Goal: Transaction & Acquisition: Download file/media

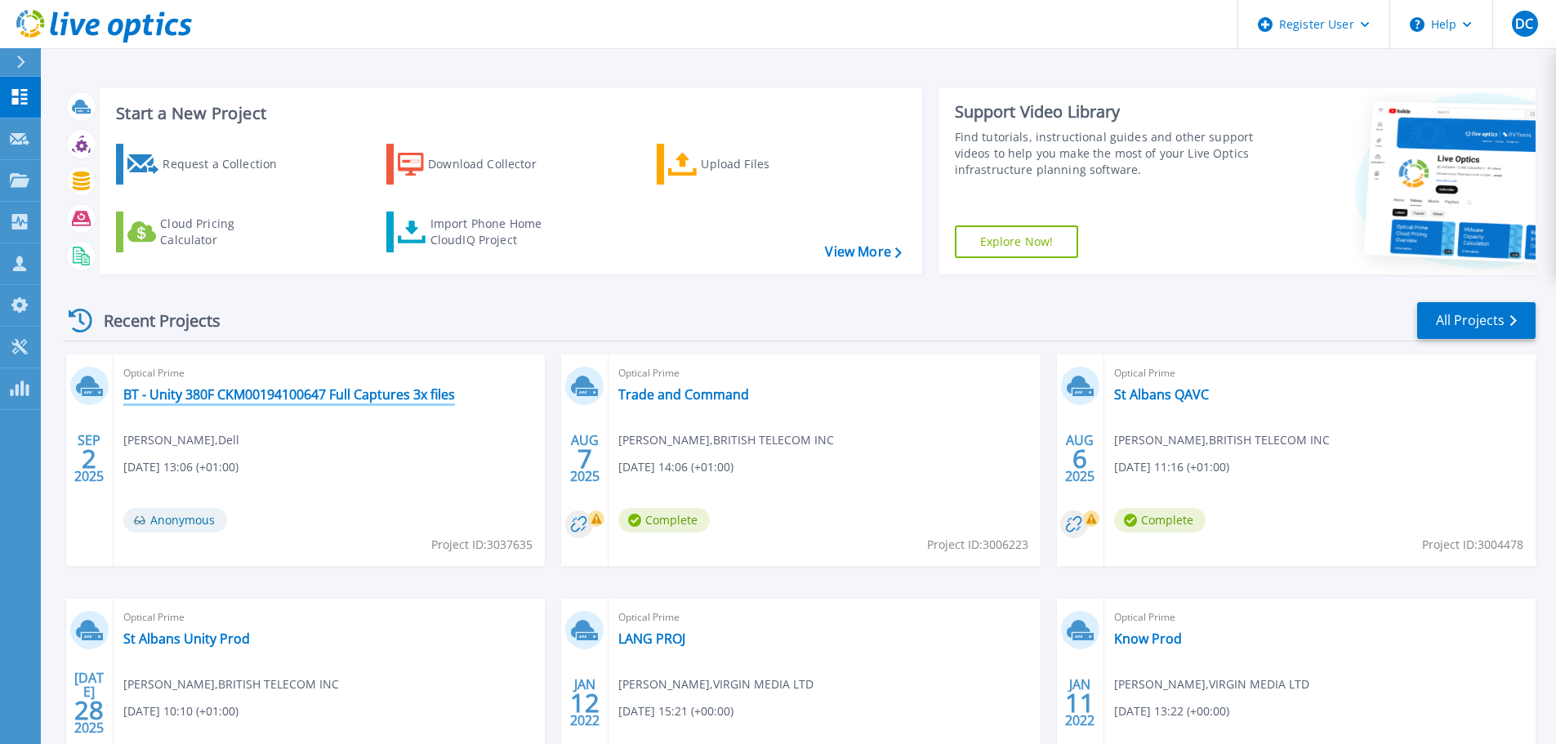
click at [150, 392] on link "BT - Unity 380F CKM00194100647 Full Captures 3x files" at bounding box center [289, 394] width 332 height 16
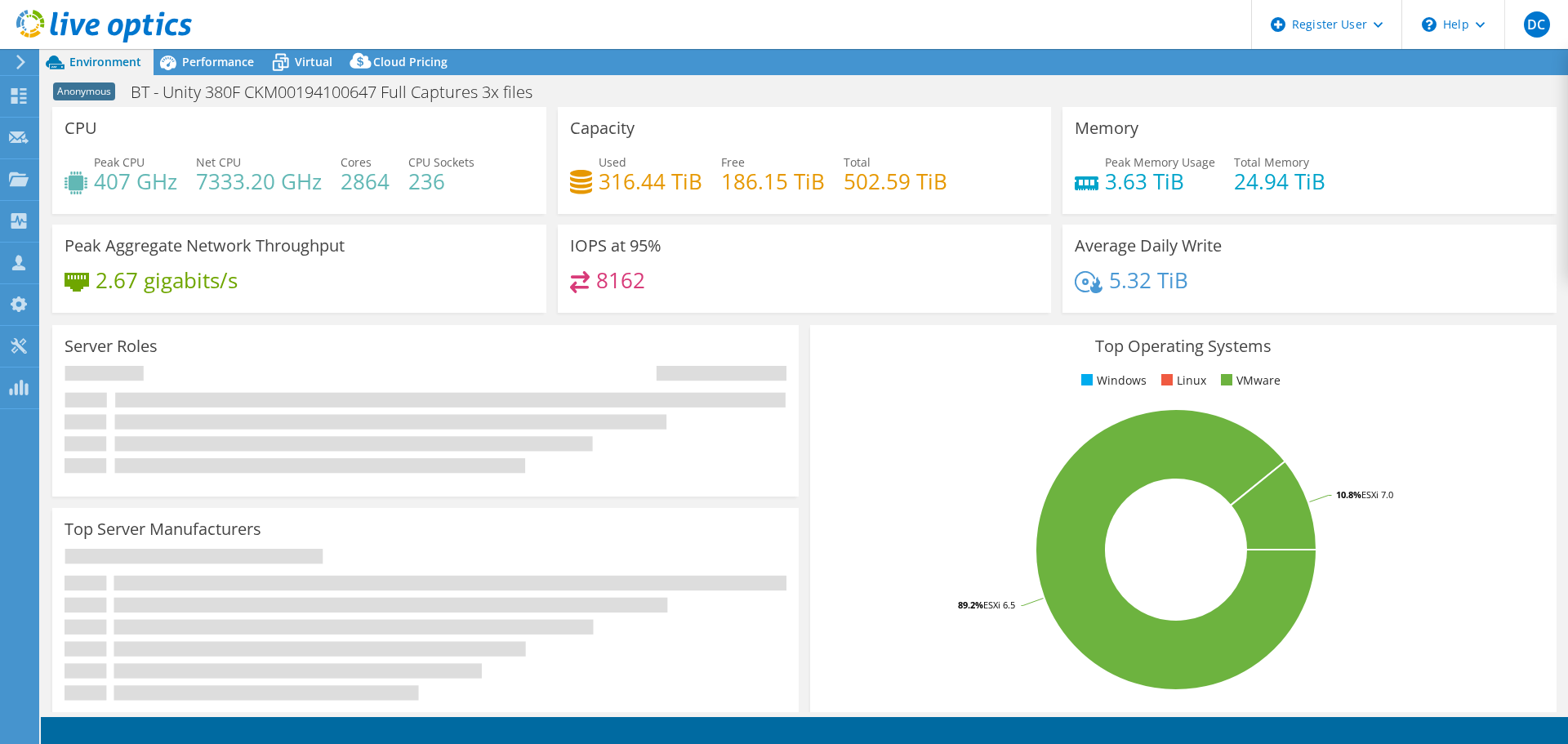
select select "USD"
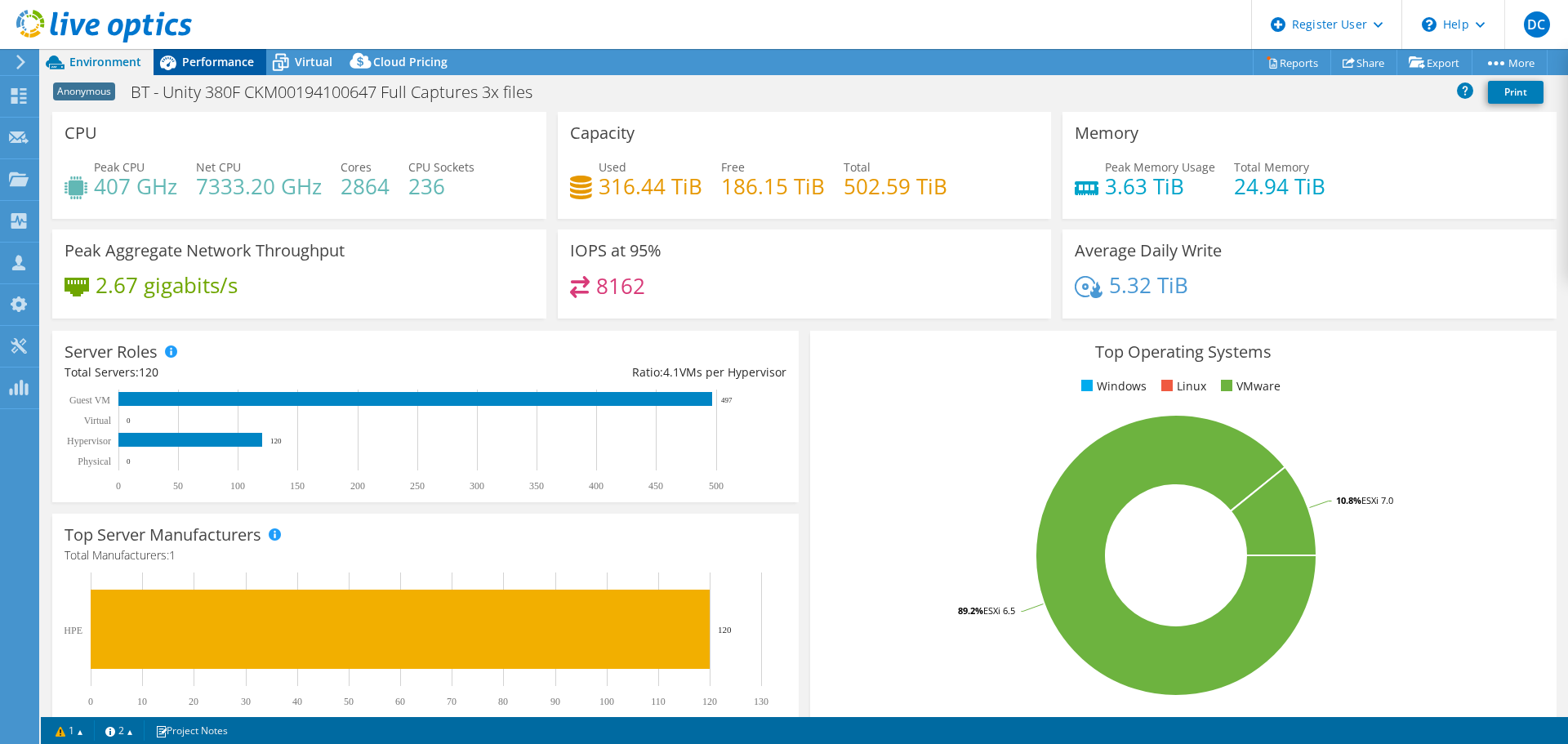
click at [217, 52] on div "Performance" at bounding box center [210, 62] width 113 height 26
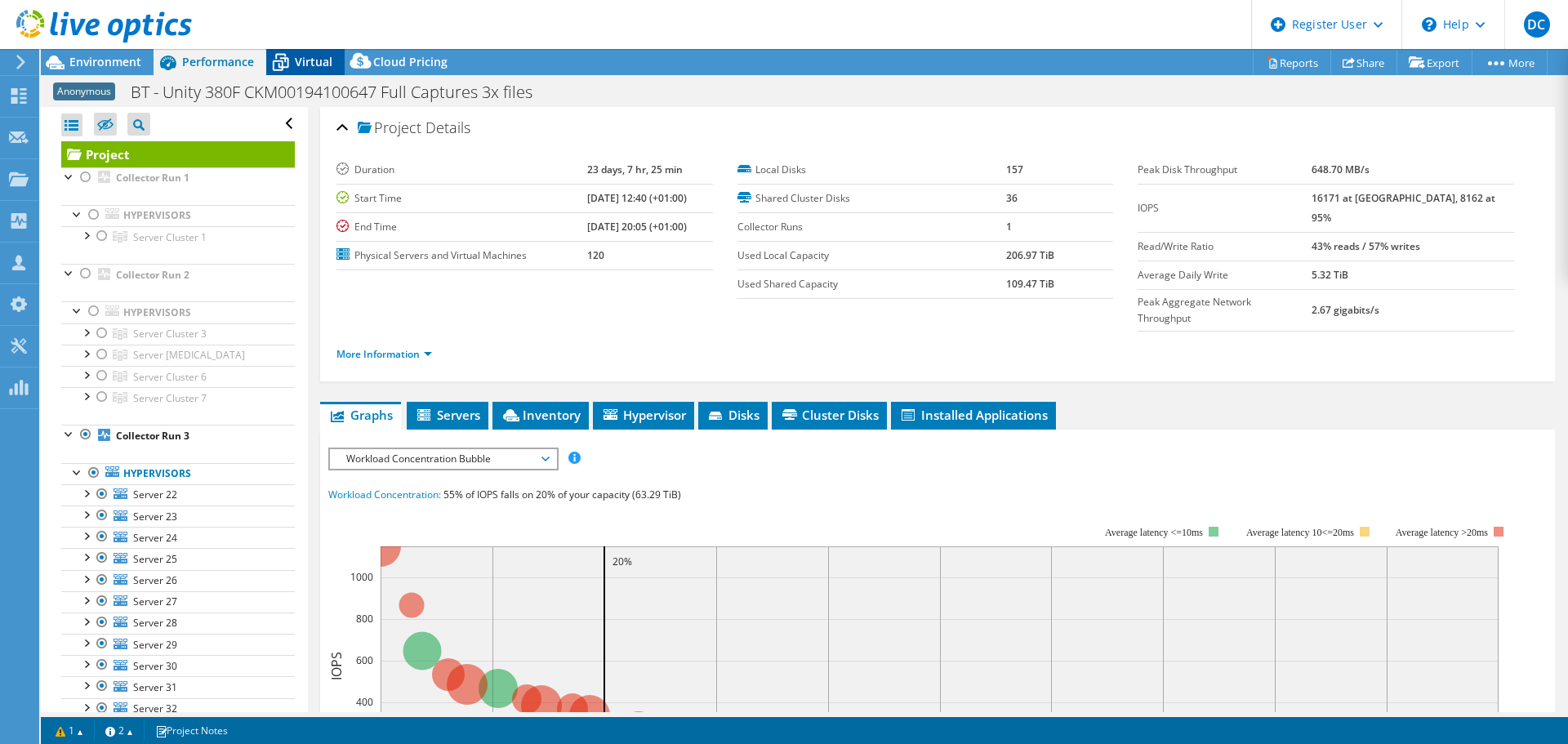
click at [313, 50] on div "DC Dell User Dave Carral Dave.Carral@dell.com Dell My Profile Log Out \n Help E…" at bounding box center [784, 372] width 1568 height 744
click at [309, 57] on span "Virtual" at bounding box center [314, 62] width 38 height 16
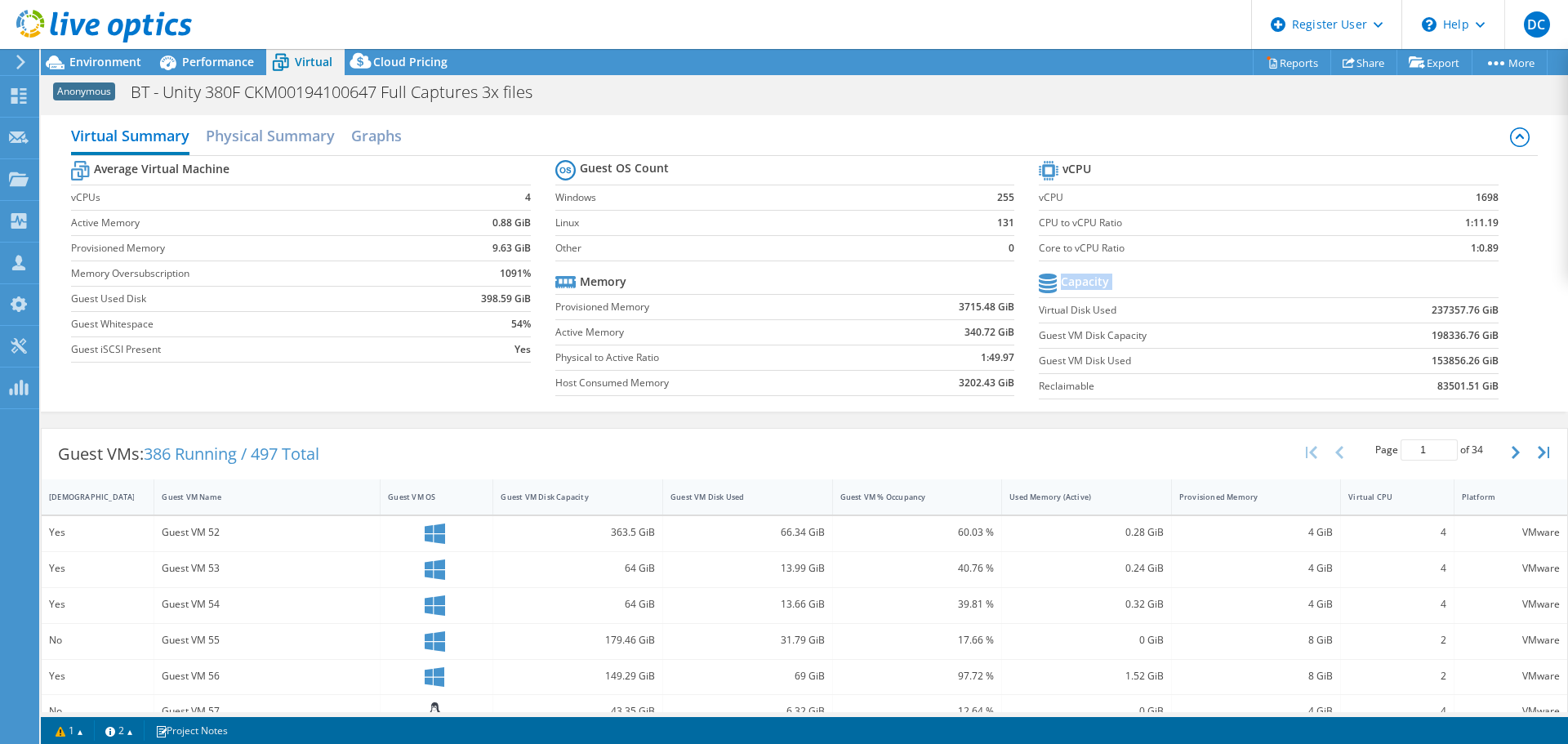
drag, startPoint x: 1501, startPoint y: 395, endPoint x: 1033, endPoint y: 304, distance: 476.8
click at [1038, 304] on section "vCPU vCPU 1698 CPU to vCPU Ratio 1:11.19 Core to vCPU Ratio 1:0.89 Capacity Vir…" at bounding box center [1280, 282] width 484 height 251
click at [1195, 313] on label "Virtual Disk Used" at bounding box center [1184, 310] width 292 height 16
drag, startPoint x: 1497, startPoint y: 308, endPoint x: 1401, endPoint y: 305, distance: 96.0
click at [1401, 305] on section "vCPU vCPU 1698 CPU to vCPU Ratio 1:11.19 Core to vCPU Ratio 1:0.89 Capacity Vir…" at bounding box center [1280, 282] width 484 height 251
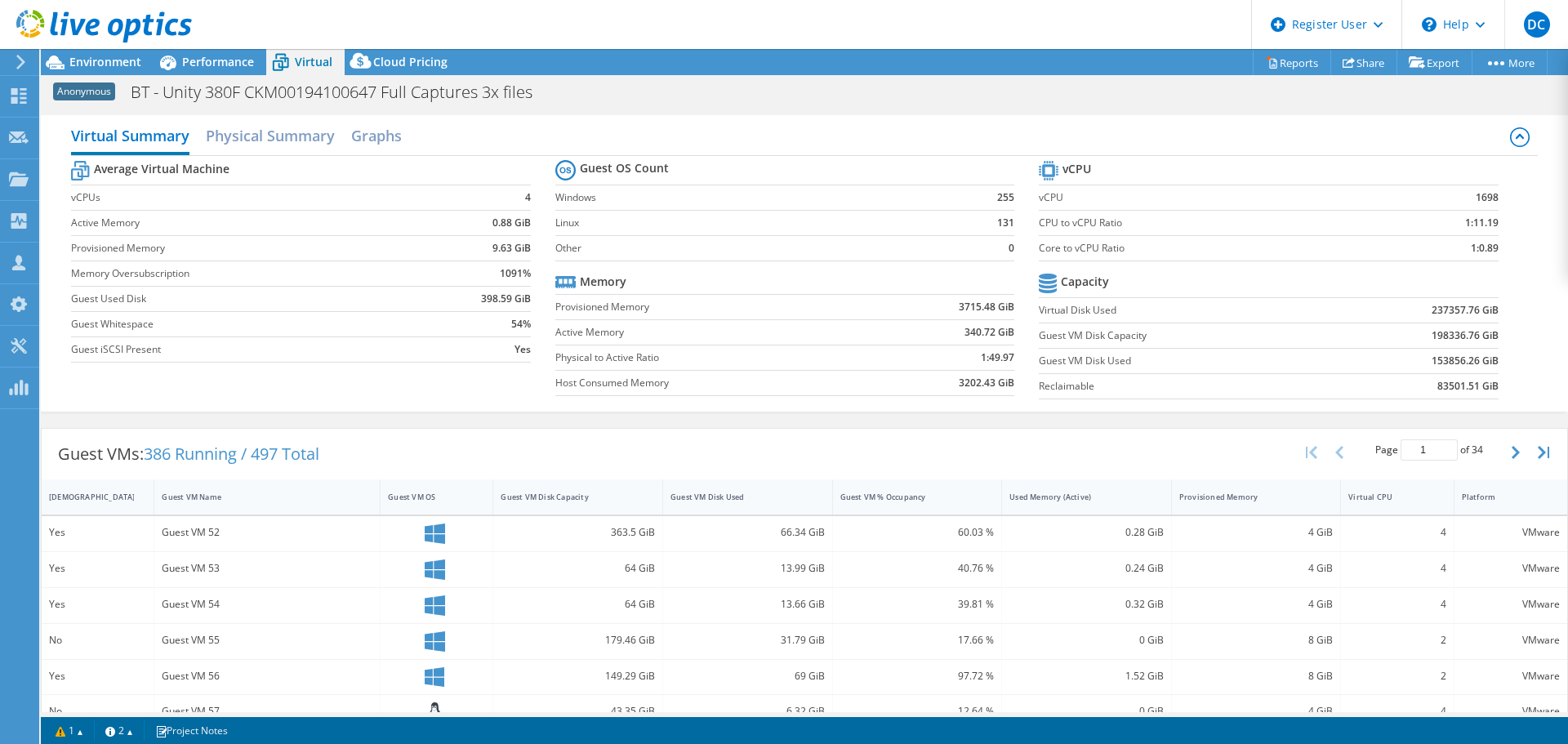
click at [1407, 278] on td at bounding box center [1414, 284] width 168 height 29
drag, startPoint x: 1491, startPoint y: 306, endPoint x: 1423, endPoint y: 310, distance: 68.1
click at [1423, 310] on section "vCPU vCPU 1698 CPU to vCPU Ratio 1:11.19 Core to vCPU Ratio 1:0.89 Capacity Vir…" at bounding box center [1280, 282] width 484 height 251
click at [1431, 310] on b "237357.76 GiB" at bounding box center [1464, 310] width 67 height 16
drag, startPoint x: 1420, startPoint y: 311, endPoint x: 1486, endPoint y: 317, distance: 66.3
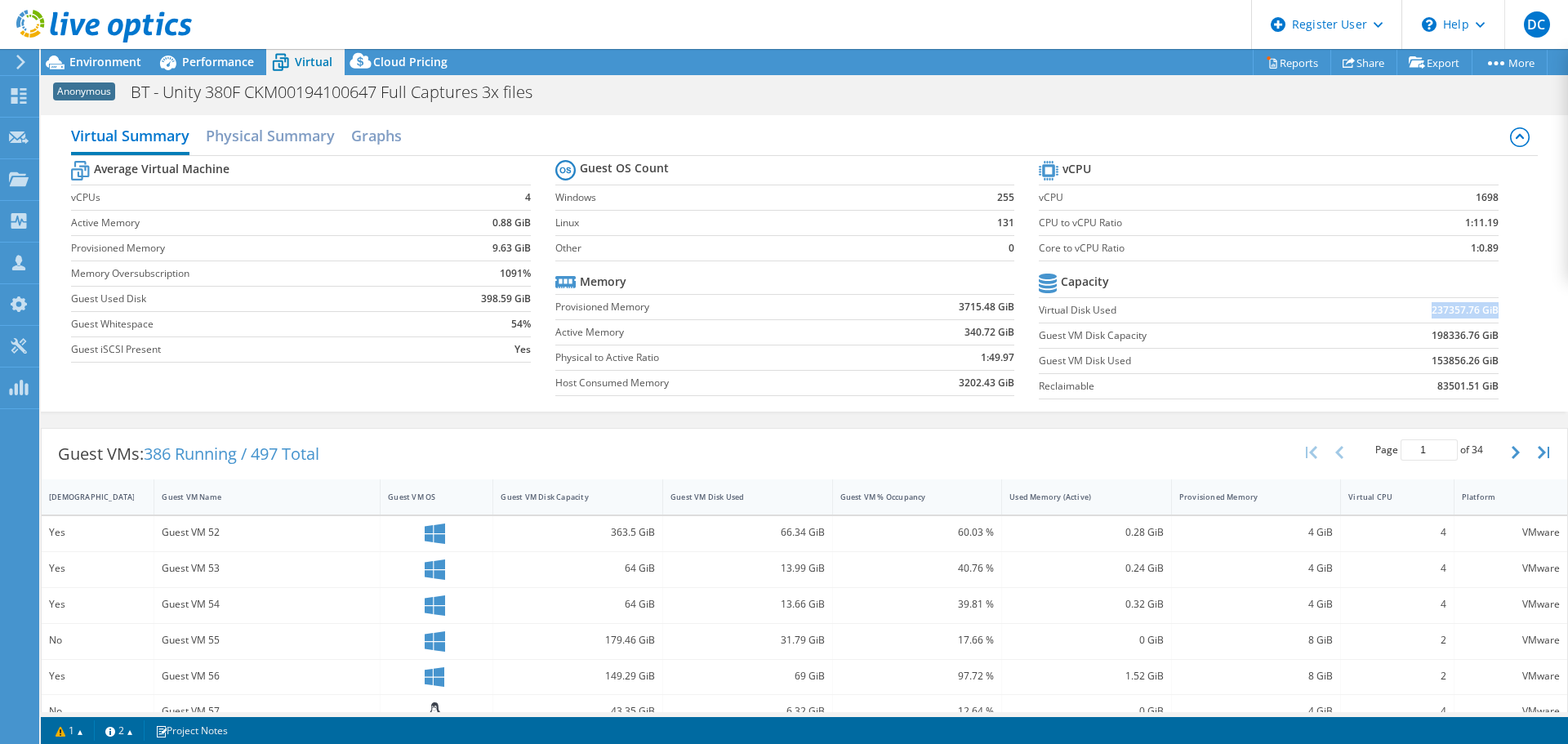
click at [1486, 317] on b "237357.76 GiB" at bounding box center [1464, 310] width 67 height 16
drag, startPoint x: 1486, startPoint y: 337, endPoint x: 1426, endPoint y: 339, distance: 60.0
click at [1431, 339] on b "198336.76 GiB" at bounding box center [1464, 336] width 67 height 16
drag, startPoint x: 1490, startPoint y: 362, endPoint x: 1409, endPoint y: 333, distance: 86.0
click at [1409, 333] on section "vCPU vCPU 1698 CPU to vCPU Ratio 1:11.19 Core to vCPU Ratio 1:0.89 Capacity Vir…" at bounding box center [1280, 282] width 484 height 251
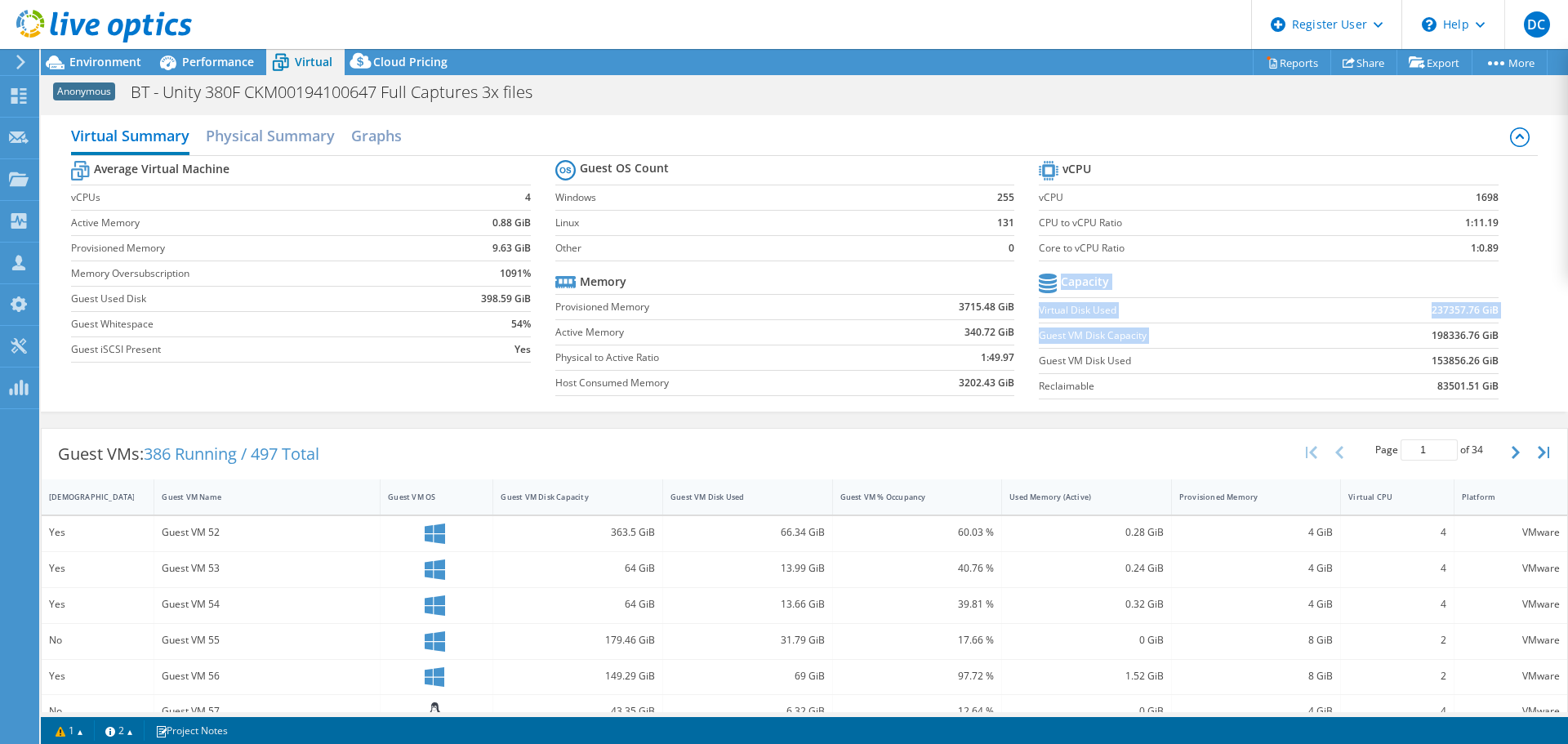
click at [1455, 358] on b "153856.26 GiB" at bounding box center [1464, 361] width 67 height 16
click at [1267, 58] on link "Reports" at bounding box center [1291, 62] width 78 height 25
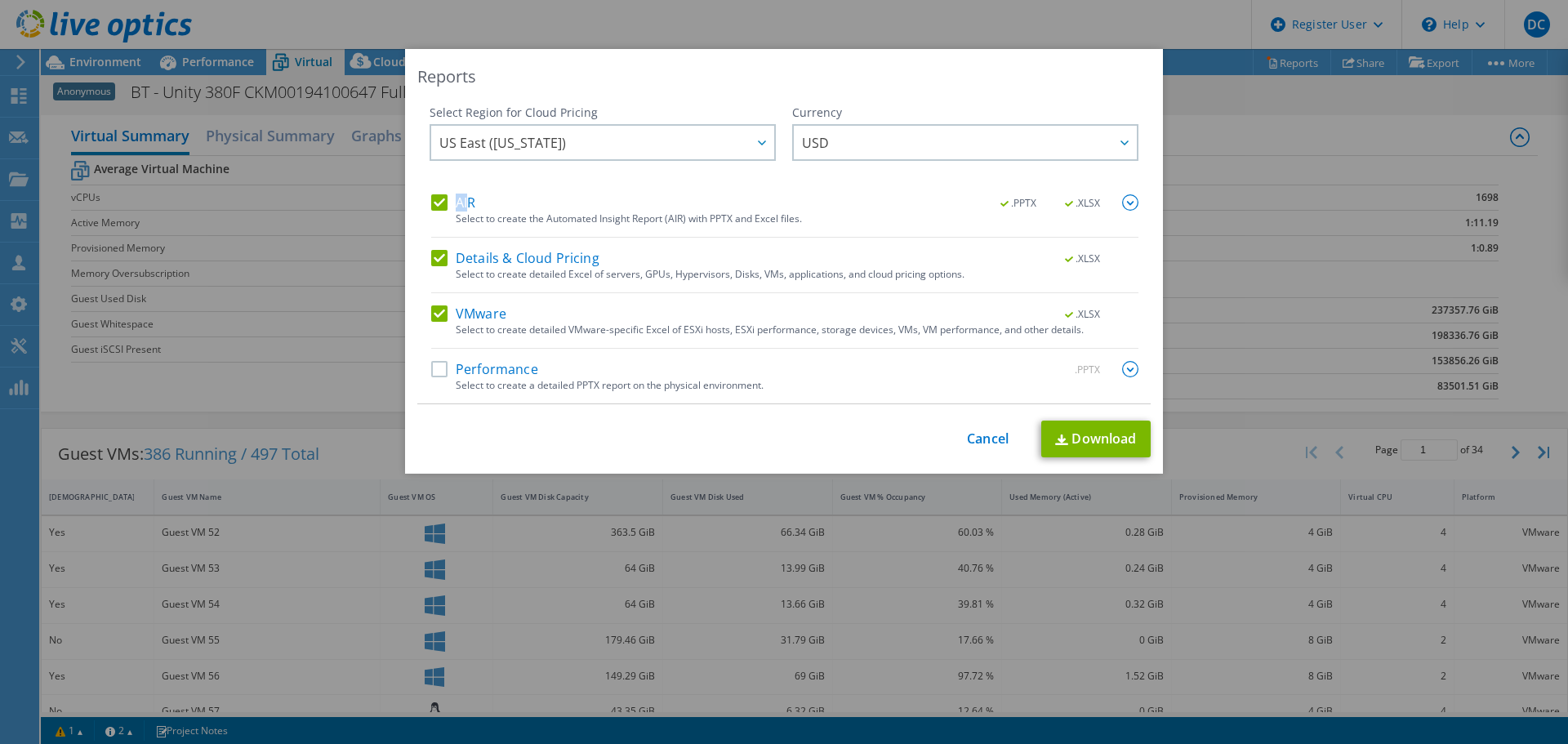
drag, startPoint x: 443, startPoint y: 201, endPoint x: 463, endPoint y: 205, distance: 20.4
click at [463, 205] on label "AIR" at bounding box center [453, 202] width 44 height 16
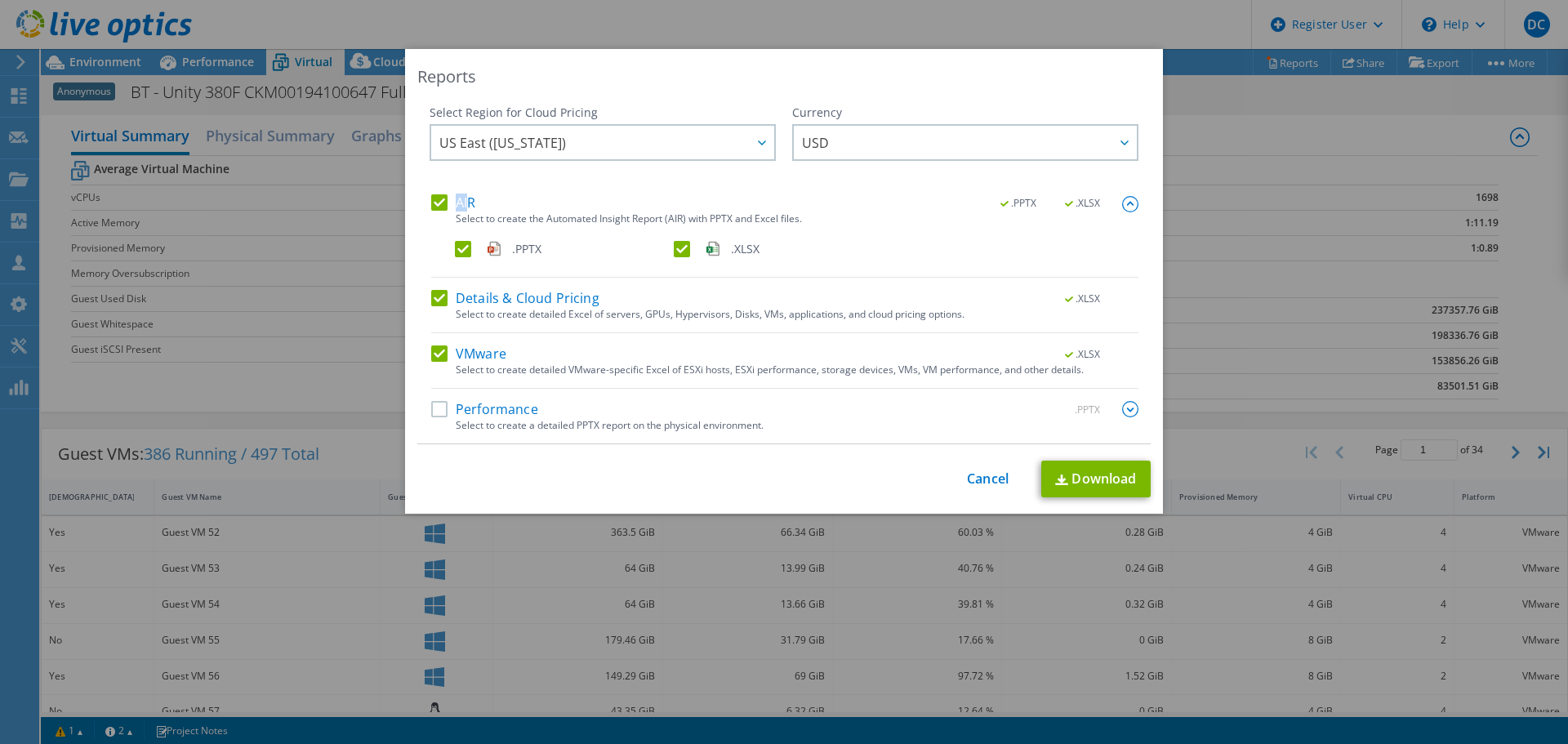
click at [438, 203] on label "AIR" at bounding box center [453, 202] width 44 height 16
click at [0, 0] on input "AIR" at bounding box center [0, 0] width 0 height 0
click at [434, 294] on label "Details & Cloud Pricing" at bounding box center [515, 298] width 168 height 16
click at [0, 0] on input "Details & Cloud Pricing" at bounding box center [0, 0] width 0 height 0
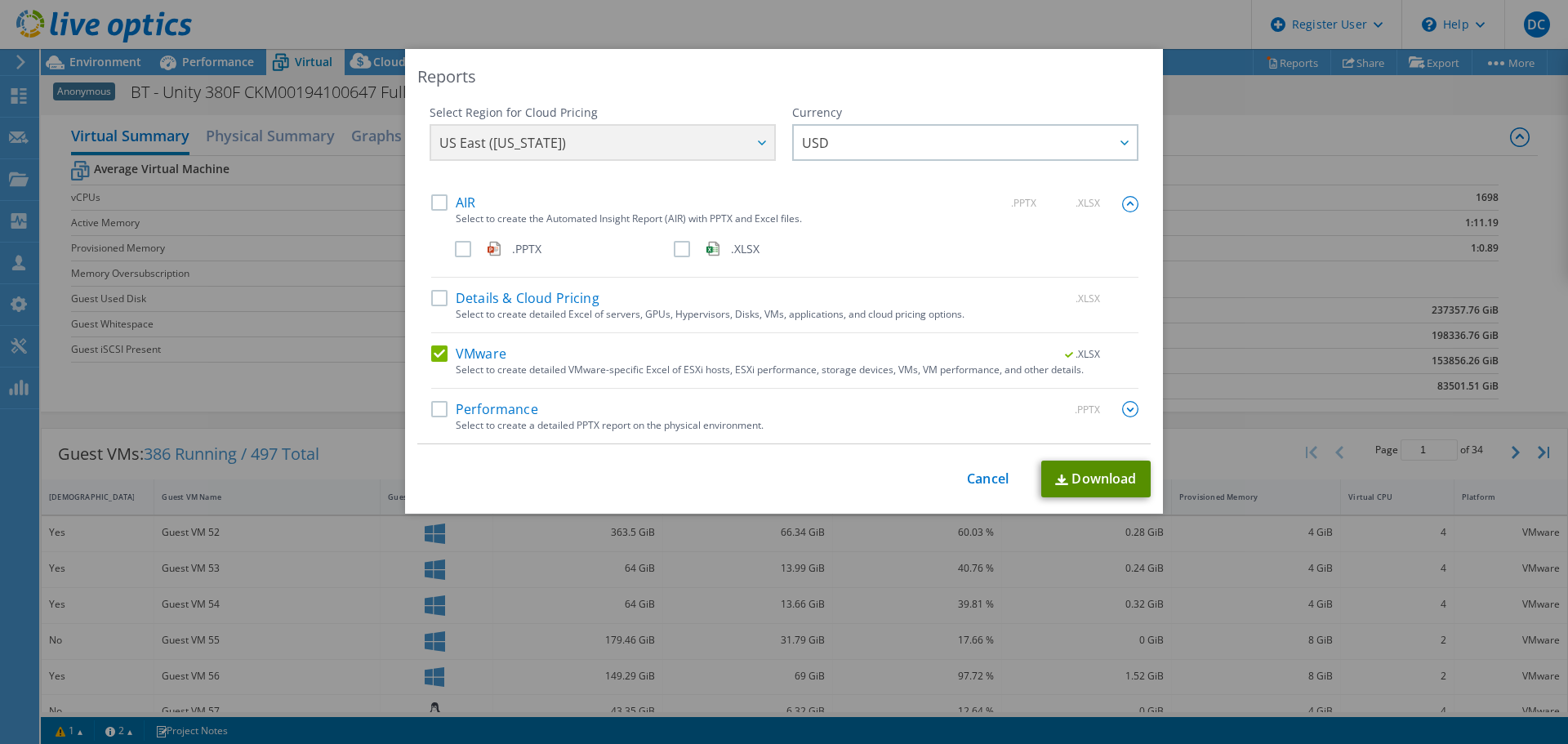
click at [1095, 471] on link "Download" at bounding box center [1095, 479] width 109 height 37
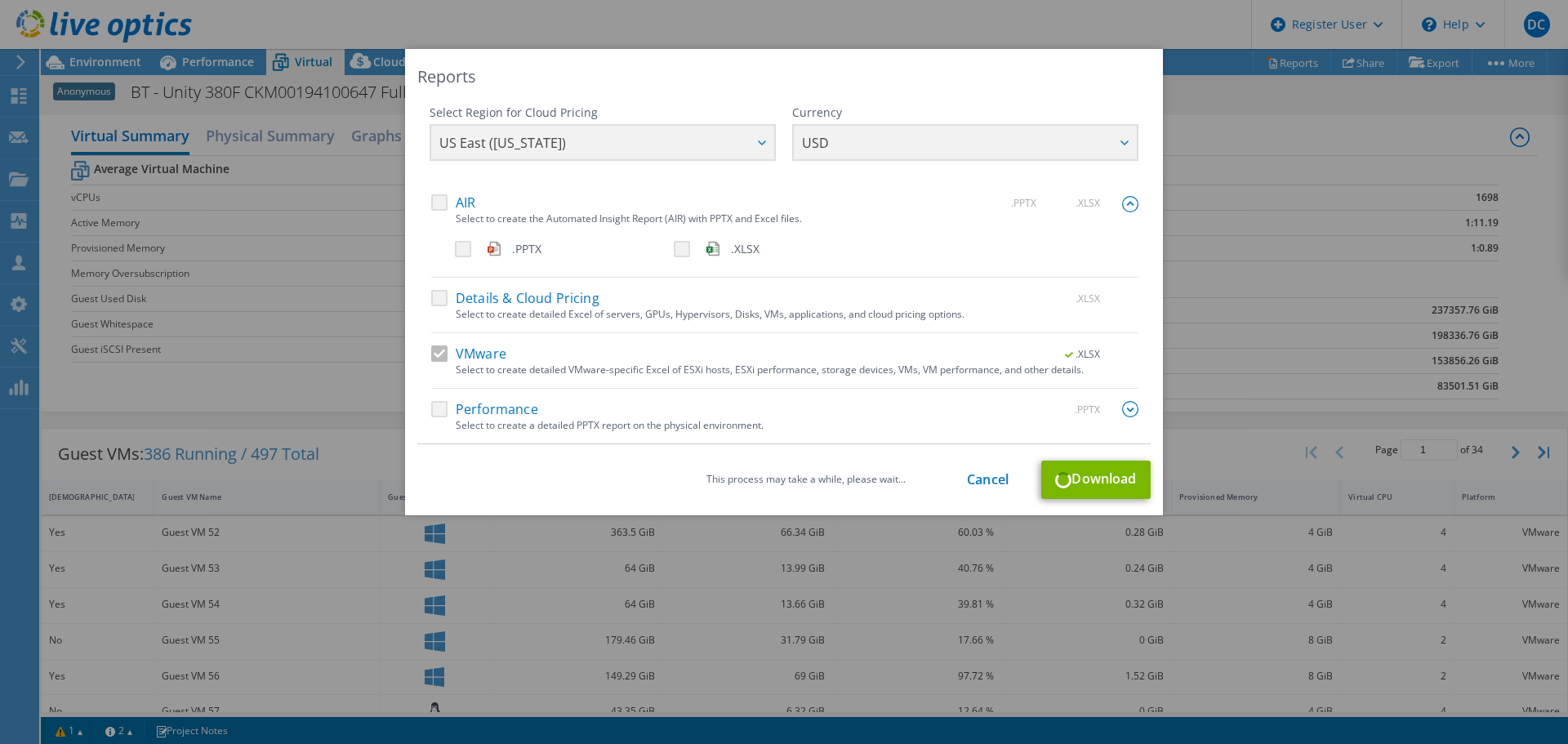
click at [1258, 397] on div "Reports Select Region for Cloud Pricing Asia Pacific (Hong Kong) Asia Pacific (…" at bounding box center [784, 372] width 1568 height 646
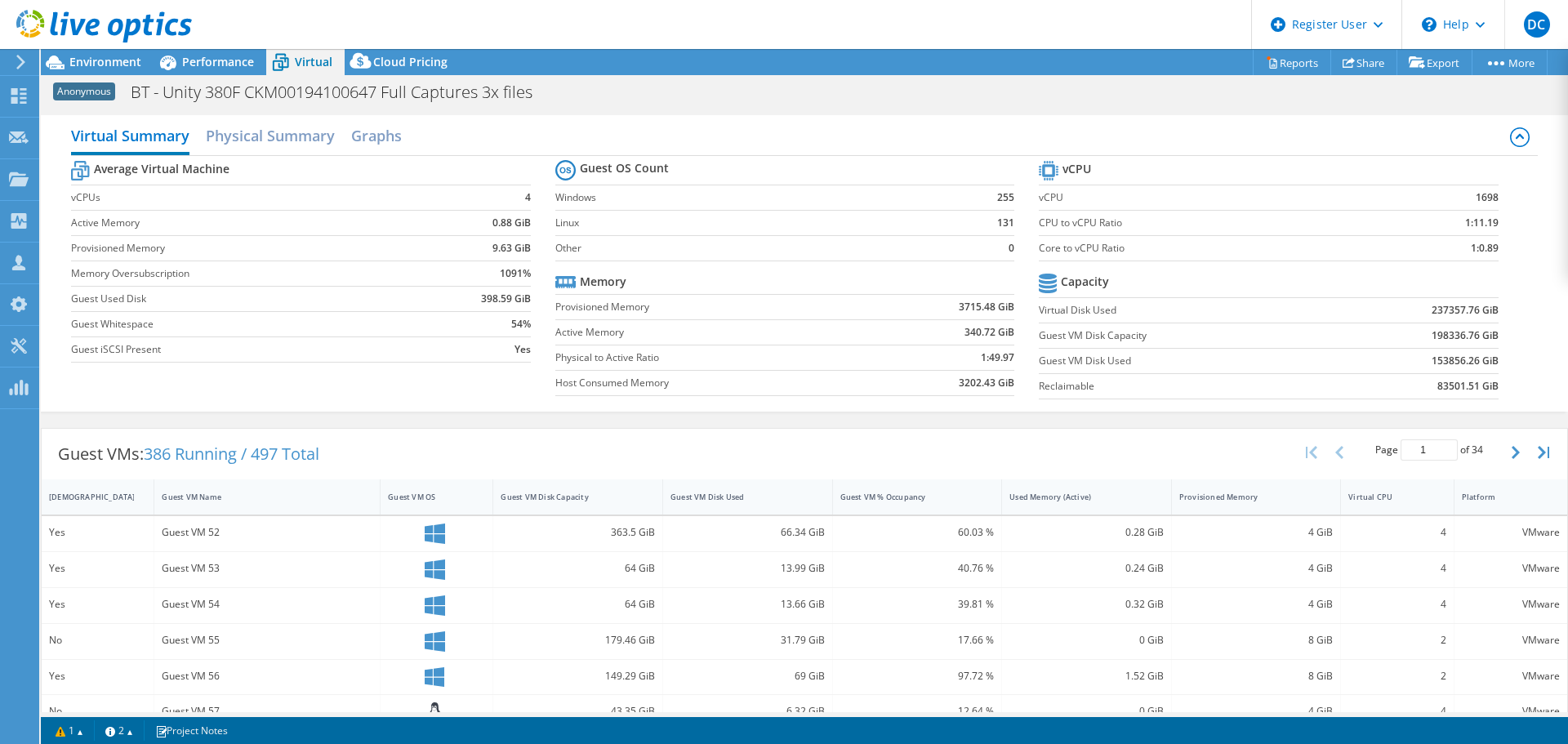
click at [1431, 310] on b "237357.76 GiB" at bounding box center [1464, 310] width 67 height 16
drag, startPoint x: 1469, startPoint y: 310, endPoint x: 1421, endPoint y: 309, distance: 48.0
click at [1431, 309] on b "237357.76 GiB" at bounding box center [1464, 310] width 67 height 16
drag, startPoint x: 1490, startPoint y: 340, endPoint x: 1415, endPoint y: 346, distance: 75.2
click at [1415, 346] on section "vCPU vCPU 1698 CPU to vCPU Ratio 1:11.19 Core to vCPU Ratio 1:0.89 Capacity Vir…" at bounding box center [1280, 282] width 484 height 251
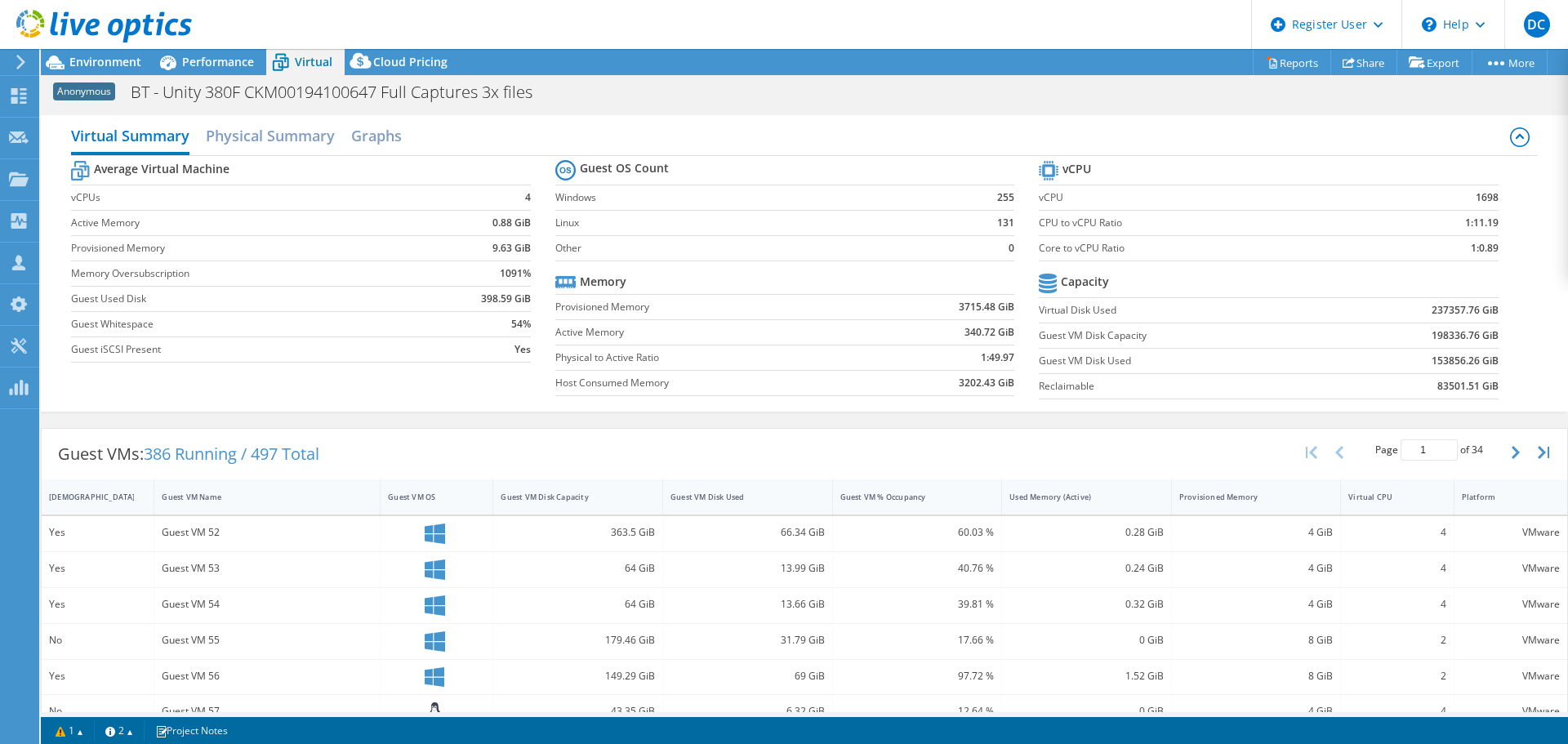
click at [1421, 345] on td "198336.76 GiB" at bounding box center [1414, 335] width 168 height 25
click at [1431, 310] on b "237357.76 GiB" at bounding box center [1464, 310] width 67 height 16
drag, startPoint x: 1489, startPoint y: 313, endPoint x: 1399, endPoint y: 315, distance: 90.0
click at [1399, 315] on section "vCPU vCPU 1698 CPU to vCPU Ratio 1:11.19 Core to vCPU Ratio 1:0.89 Capacity Vir…" at bounding box center [1280, 282] width 484 height 251
click at [1417, 310] on td "237357.76 GiB" at bounding box center [1414, 309] width 168 height 25
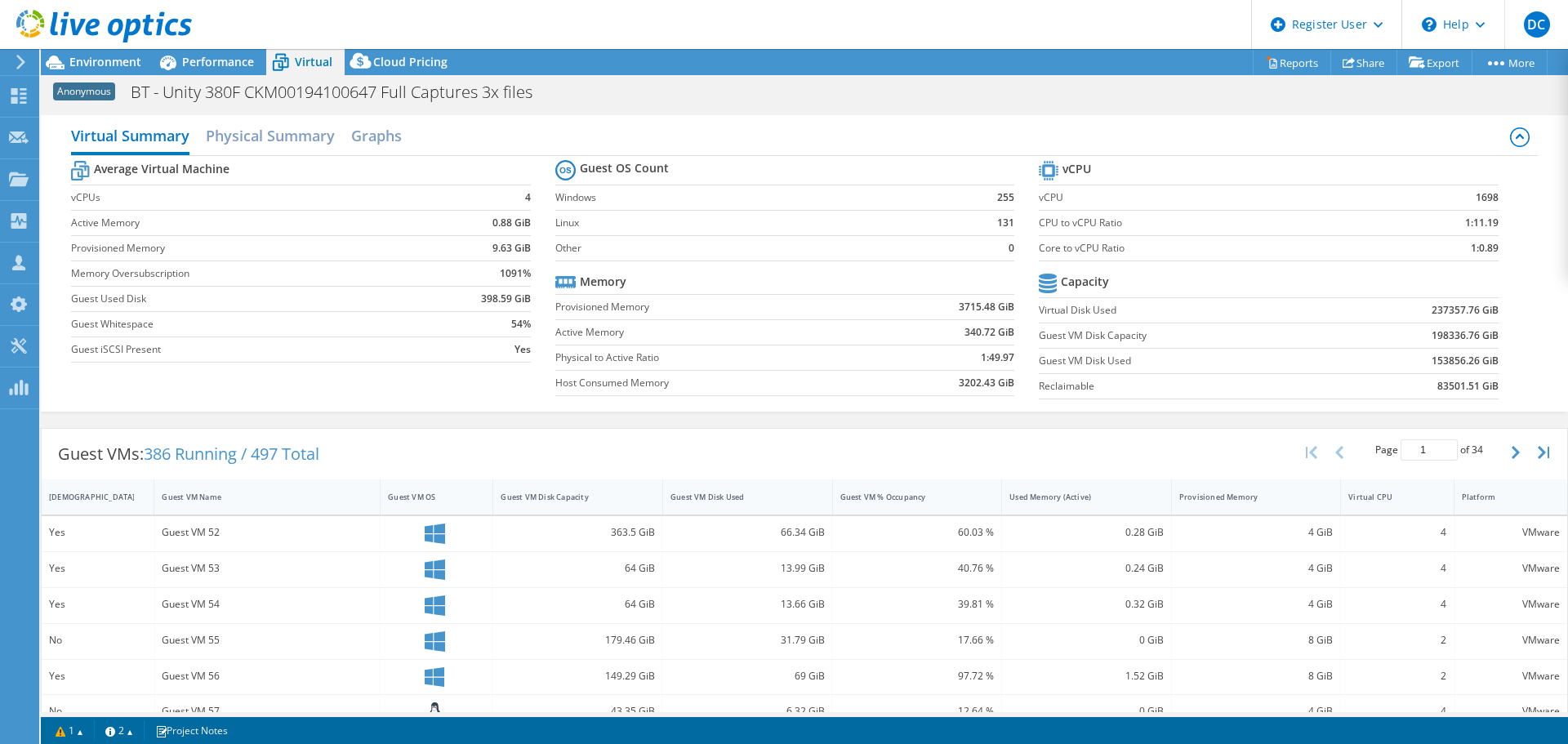
click at [1438, 337] on b "198336.76 GiB" at bounding box center [1464, 336] width 67 height 16
click at [1298, 282] on tr "Capacity" at bounding box center [1267, 284] width 459 height 29
click at [1366, 202] on label "vCPU" at bounding box center [1207, 198] width 339 height 16
drag, startPoint x: 1148, startPoint y: 360, endPoint x: 1033, endPoint y: 360, distance: 115.0
click at [1038, 360] on label "Guest VM Disk Used" at bounding box center [1184, 361] width 292 height 16
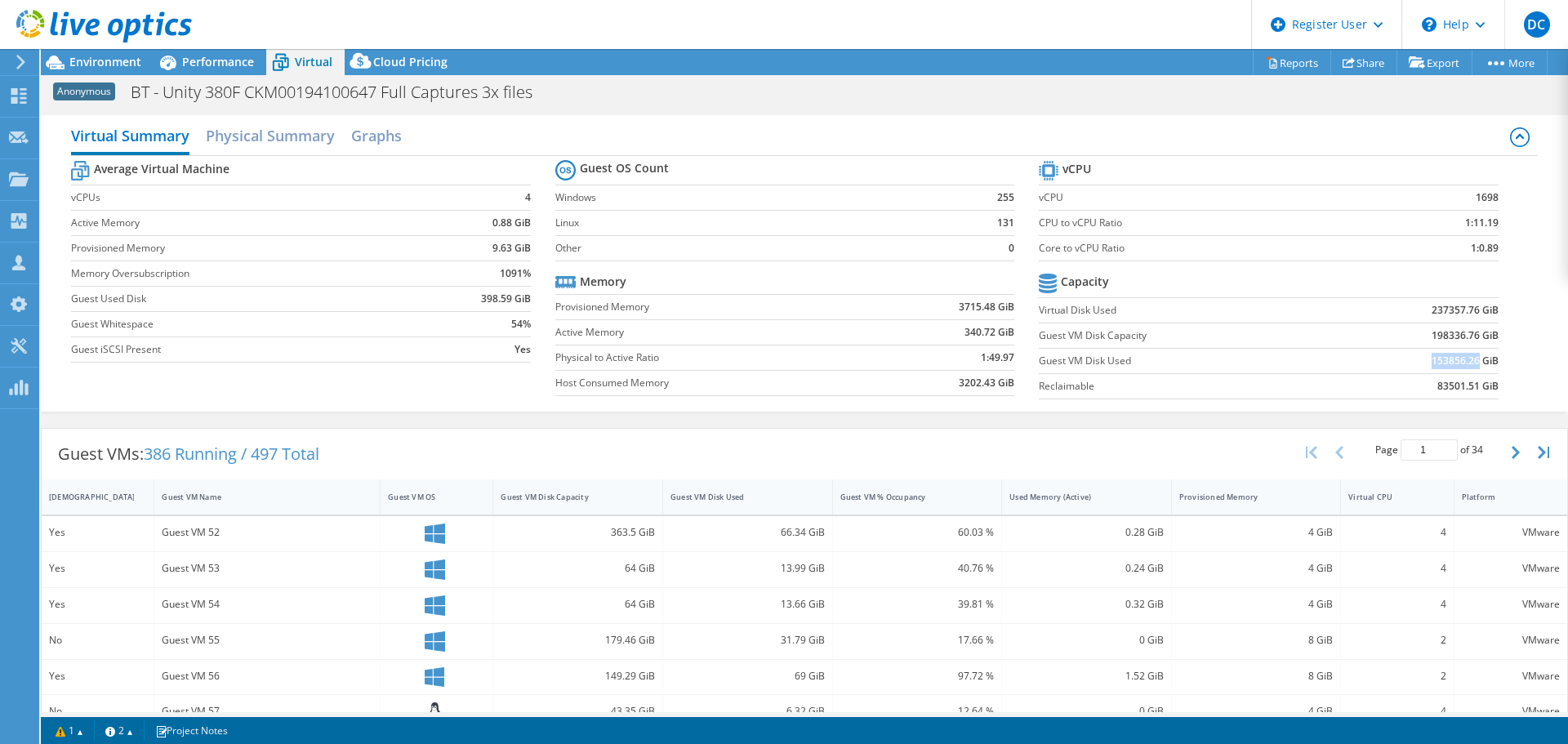
drag, startPoint x: 1468, startPoint y: 354, endPoint x: 1403, endPoint y: 358, distance: 65.1
click at [1403, 358] on td "153856.26 GiB" at bounding box center [1414, 360] width 168 height 25
click at [1500, 363] on section "vCPU vCPU 1698 CPU to vCPU Ratio 1:11.19 Core to vCPU Ratio 1:0.89 Capacity Vir…" at bounding box center [1280, 282] width 484 height 251
drag, startPoint x: 1471, startPoint y: 358, endPoint x: 1422, endPoint y: 362, distance: 49.2
click at [1431, 362] on b "153856.26 GiB" at bounding box center [1464, 361] width 67 height 16
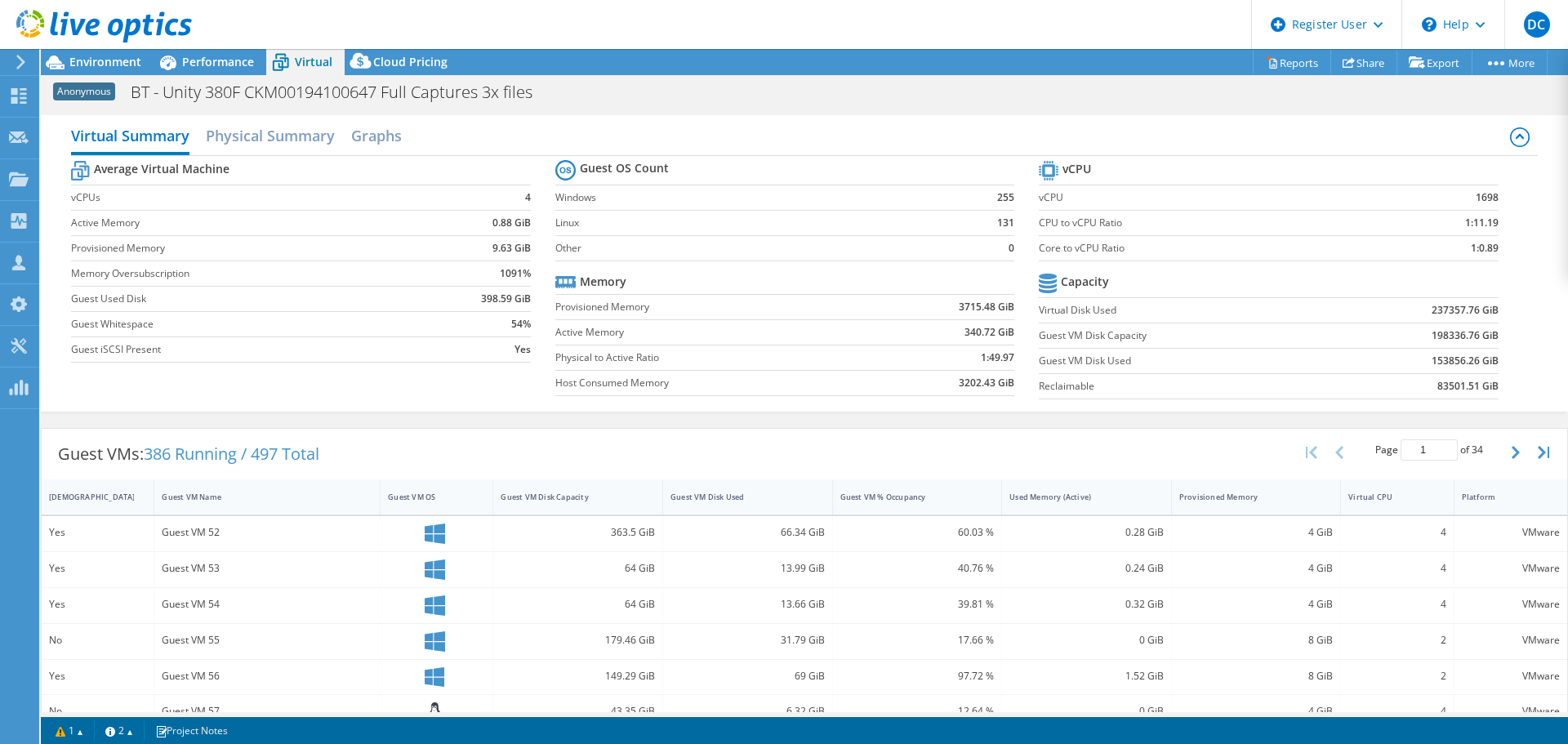
click at [1427, 345] on td "198336.76 GiB" at bounding box center [1414, 335] width 168 height 25
click at [1431, 342] on b "198336.76 GiB" at bounding box center [1464, 336] width 67 height 16
click at [1431, 364] on b "153856.26 GiB" at bounding box center [1464, 361] width 67 height 16
drag, startPoint x: 1491, startPoint y: 359, endPoint x: 1411, endPoint y: 364, distance: 80.2
click at [1411, 364] on section "vCPU vCPU 1698 CPU to vCPU Ratio 1:11.19 Core to vCPU Ratio 1:0.89 Capacity Vir…" at bounding box center [1280, 282] width 484 height 251
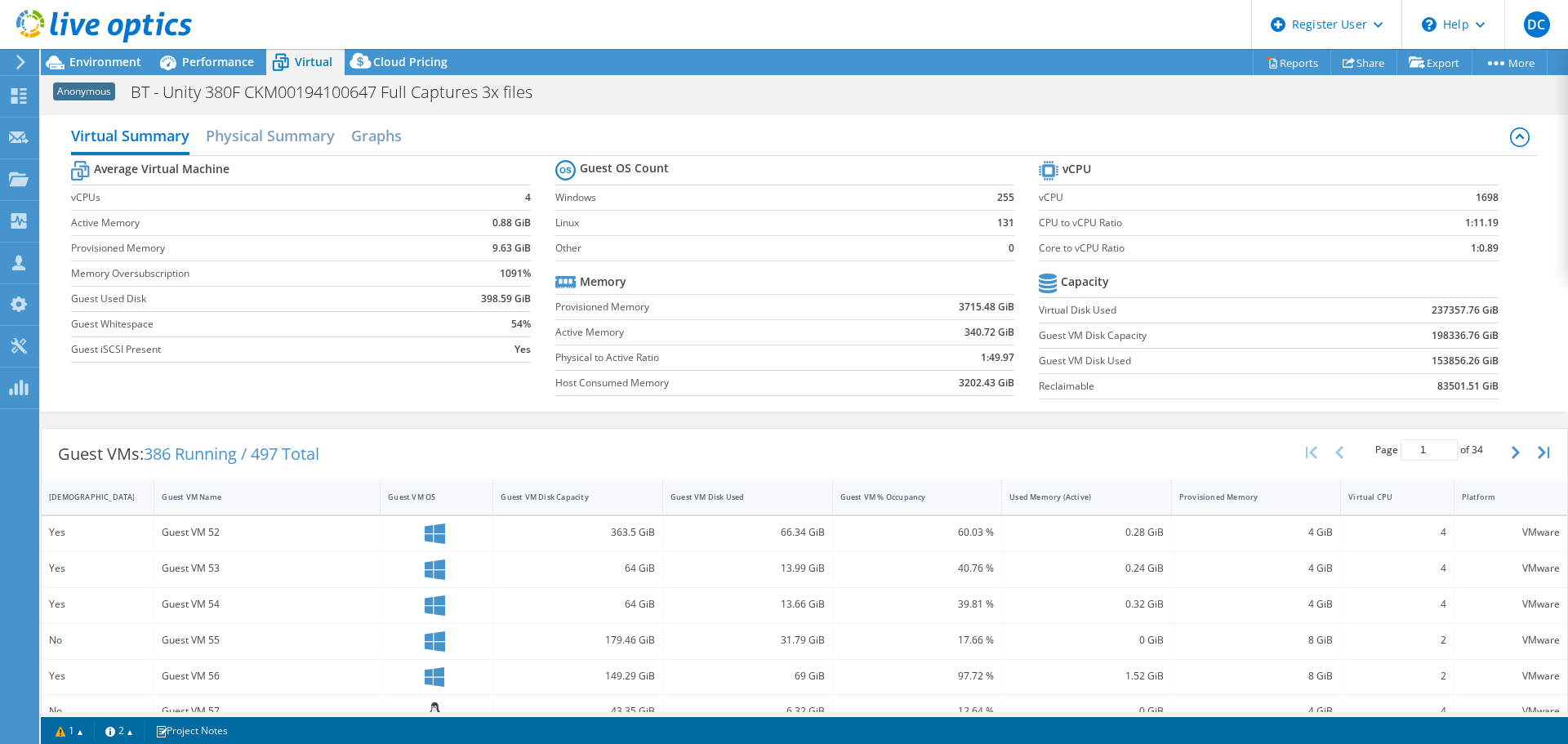
click at [1411, 364] on td "153856.26 GiB" at bounding box center [1414, 360] width 168 height 25
click at [1418, 362] on td "153856.26 GiB" at bounding box center [1414, 360] width 168 height 25
drag, startPoint x: 1421, startPoint y: 361, endPoint x: 1487, endPoint y: 368, distance: 66.4
click at [1487, 368] on section "vCPU vCPU 1698 CPU to vCPU Ratio 1:11.19 Core to vCPU Ratio 1:0.89 Capacity Vir…" at bounding box center [1280, 282] width 484 height 251
click at [1459, 363] on b "153856.26 GiB" at bounding box center [1464, 361] width 67 height 16
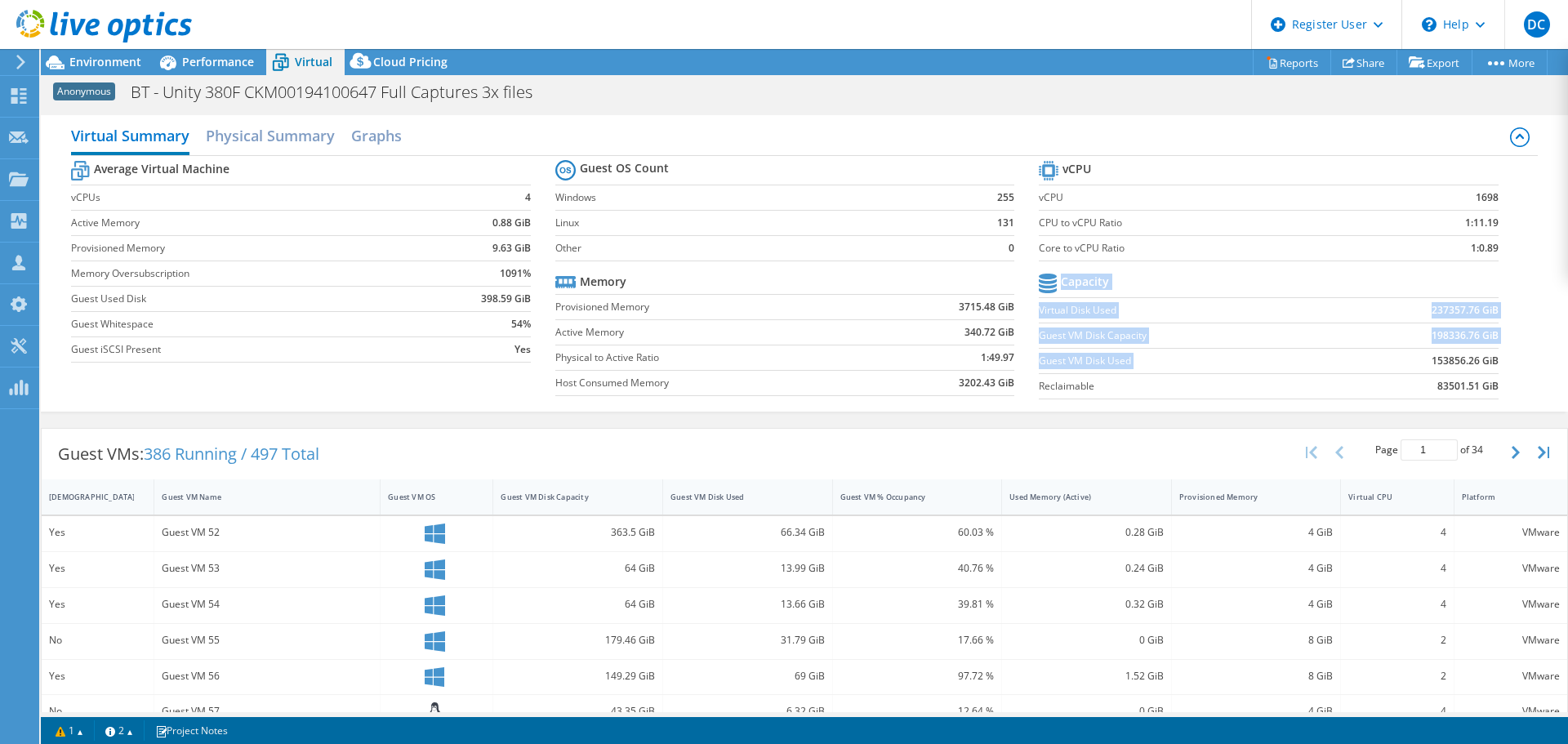
drag, startPoint x: 1487, startPoint y: 362, endPoint x: 1423, endPoint y: 373, distance: 64.9
click at [1423, 373] on section "vCPU vCPU 1698 CPU to vCPU Ratio 1:11.19 Core to vCPU Ratio 1:0.89 Capacity Vir…" at bounding box center [1280, 282] width 484 height 251
click at [1437, 387] on b "83501.51 GiB" at bounding box center [1467, 386] width 61 height 16
drag, startPoint x: 1421, startPoint y: 362, endPoint x: 1455, endPoint y: 367, distance: 34.4
click at [1455, 367] on b "153856.26 GiB" at bounding box center [1464, 361] width 67 height 16
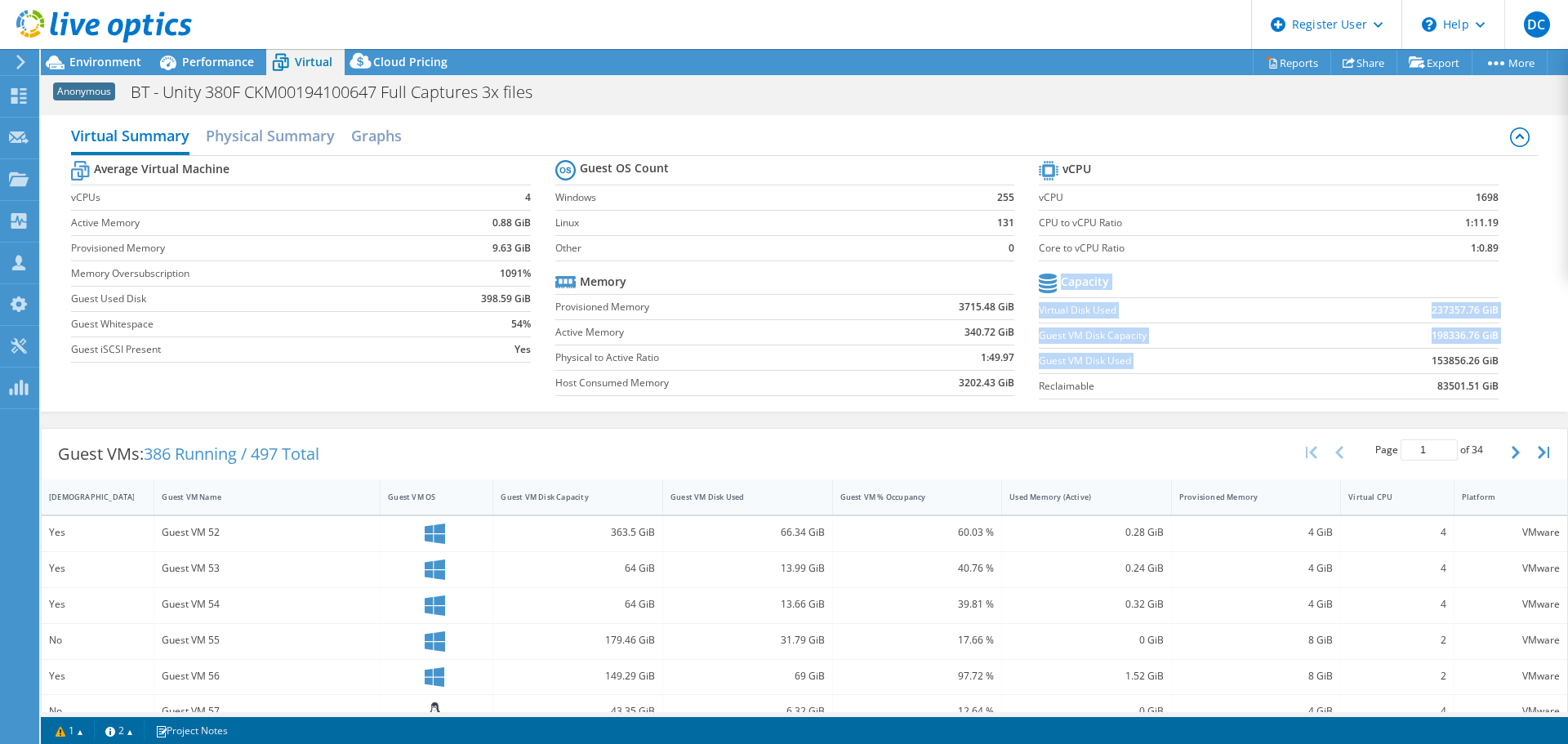
drag, startPoint x: 1492, startPoint y: 361, endPoint x: 1402, endPoint y: 368, distance: 90.3
click at [1410, 364] on section "vCPU vCPU 1698 CPU to vCPU Ratio 1:11.19 Core to vCPU Ratio 1:0.89 Capacity Vir…" at bounding box center [1280, 282] width 484 height 251
click at [1457, 366] on b "153856.26 GiB" at bounding box center [1464, 361] width 67 height 16
drag, startPoint x: 1493, startPoint y: 359, endPoint x: 1413, endPoint y: 359, distance: 80.0
click at [1413, 359] on section "vCPU vCPU 1698 CPU to vCPU Ratio 1:11.19 Core to vCPU Ratio 1:0.89 Capacity Vir…" at bounding box center [1280, 282] width 484 height 251
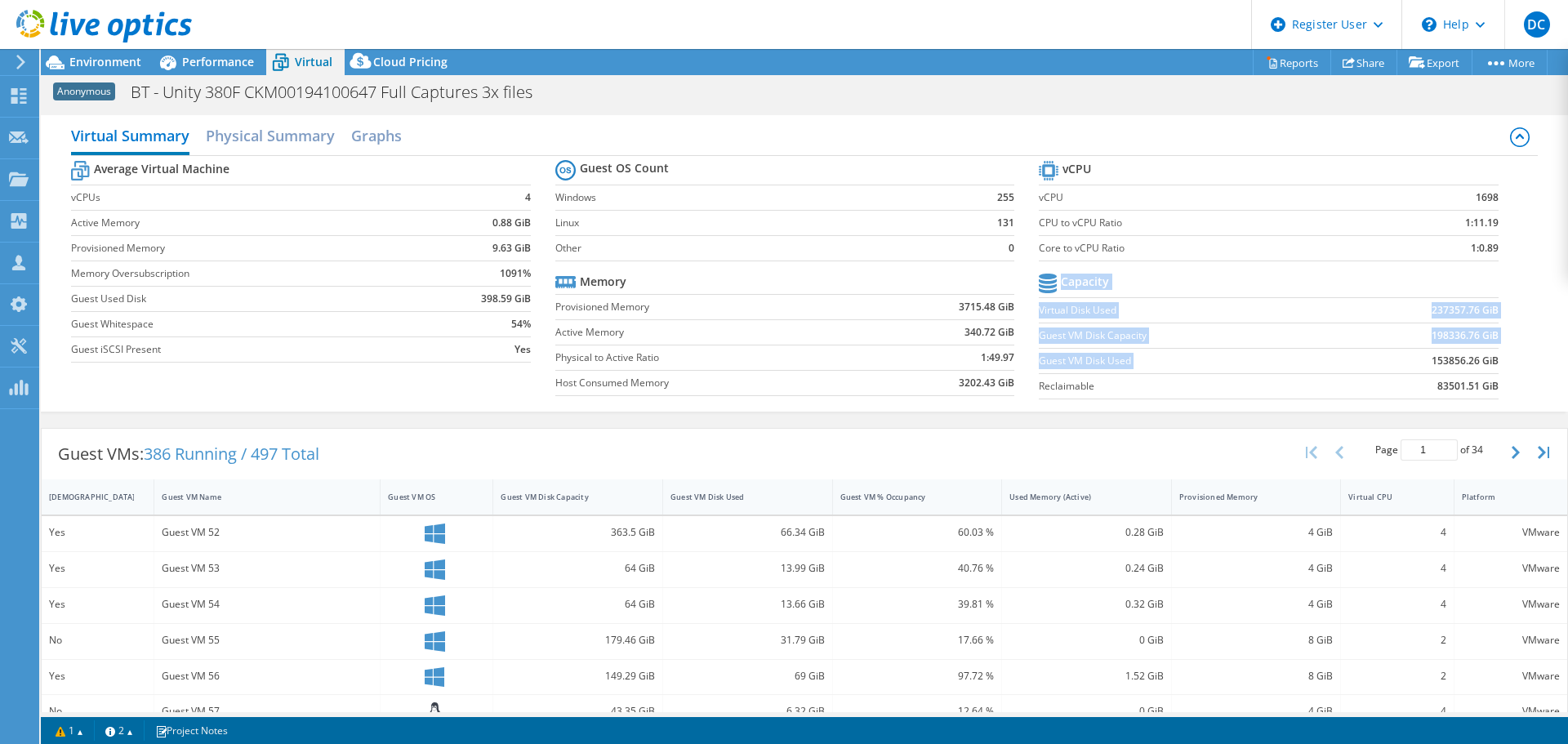
click at [1431, 359] on b "153856.26 GiB" at bounding box center [1464, 361] width 67 height 16
drag, startPoint x: 1423, startPoint y: 363, endPoint x: 1476, endPoint y: 359, distance: 53.2
click at [1476, 359] on b "153856.26 GiB" at bounding box center [1464, 361] width 67 height 16
drag, startPoint x: 1485, startPoint y: 359, endPoint x: 1421, endPoint y: 359, distance: 64.0
click at [1431, 359] on b "153856.26 GiB" at bounding box center [1464, 361] width 67 height 16
